Goal: Information Seeking & Learning: Learn about a topic

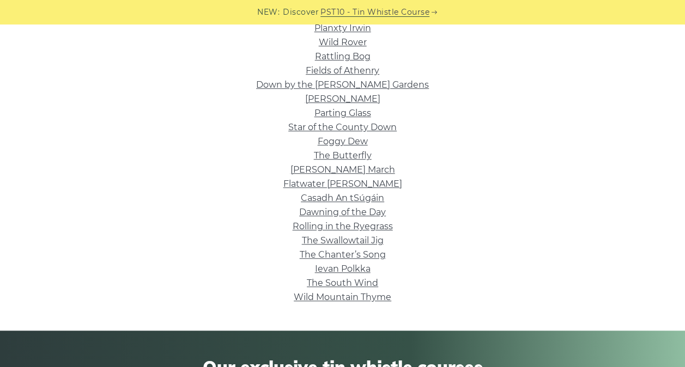
scroll to position [350, 0]
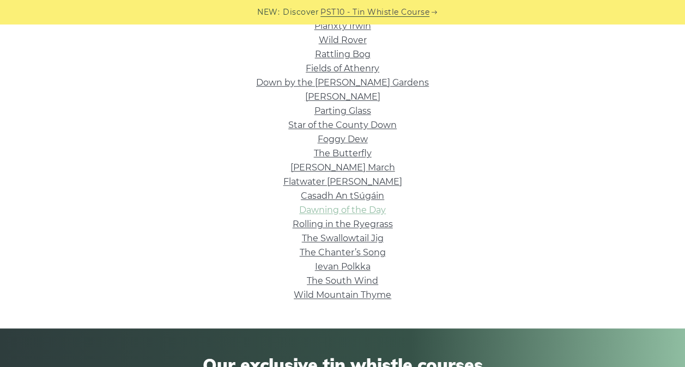
click at [332, 206] on link "Dawning of the Day" at bounding box center [342, 210] width 87 height 10
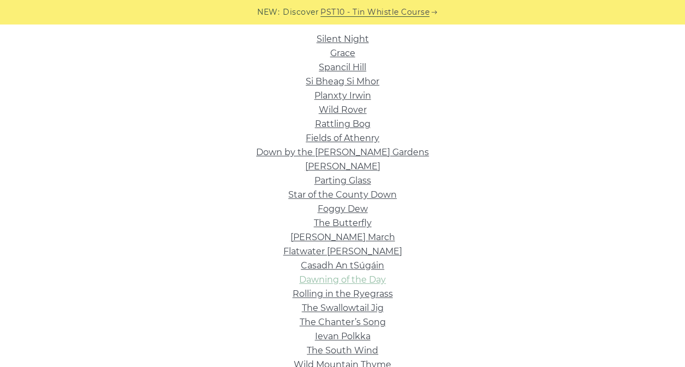
scroll to position [277, 0]
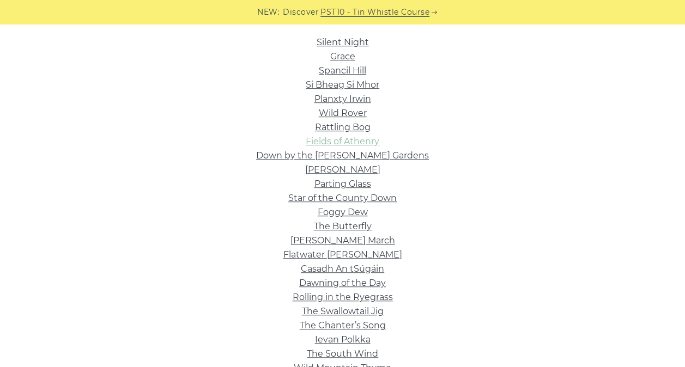
click at [365, 139] on link "Fields of Athenry" at bounding box center [343, 141] width 74 height 10
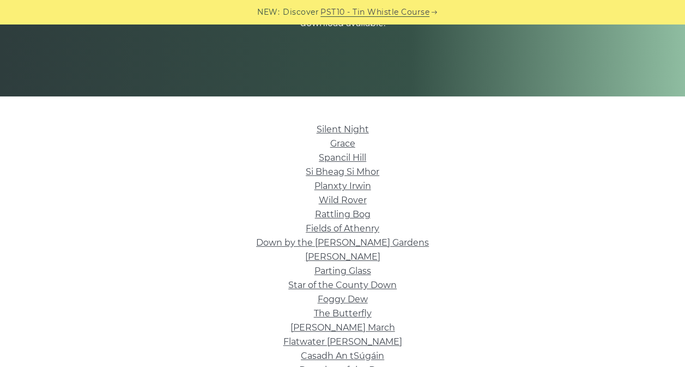
click at [502, 232] on li "Fields of Athenry" at bounding box center [342, 229] width 614 height 14
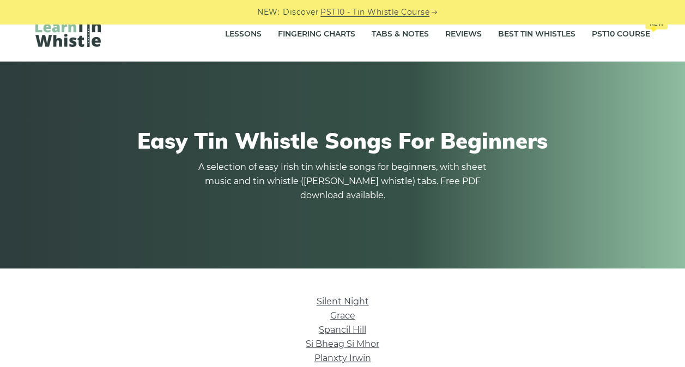
scroll to position [10, 0]
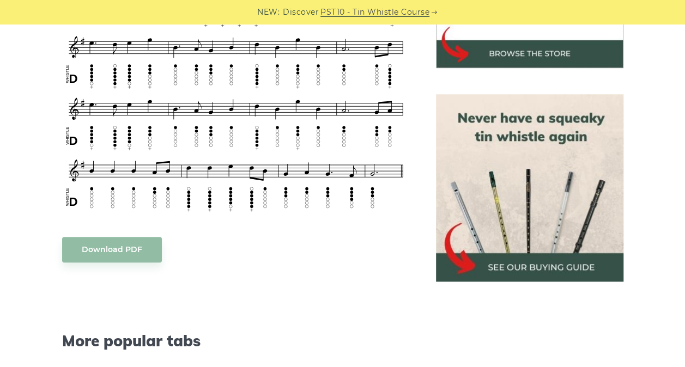
scroll to position [429, 0]
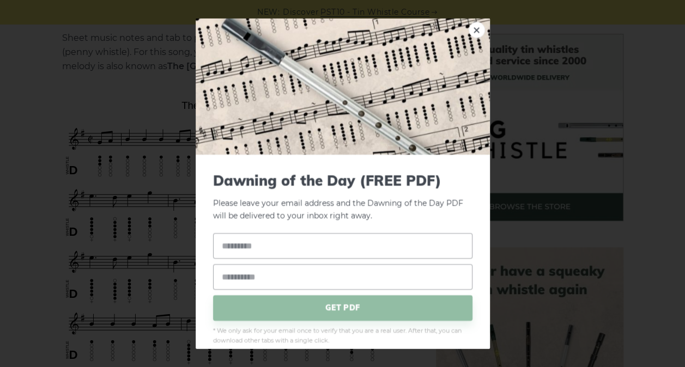
scroll to position [267, 0]
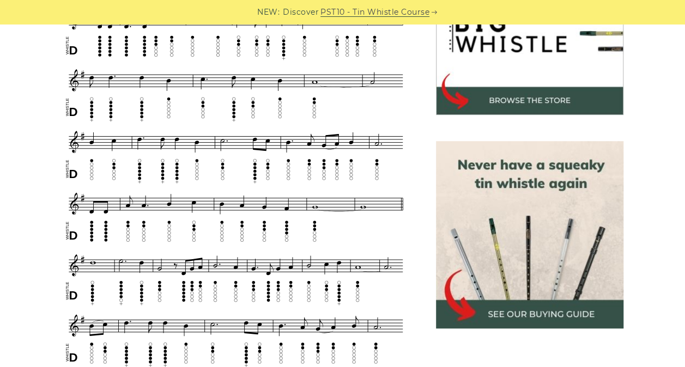
scroll to position [384, 0]
